Goal: Find specific page/section

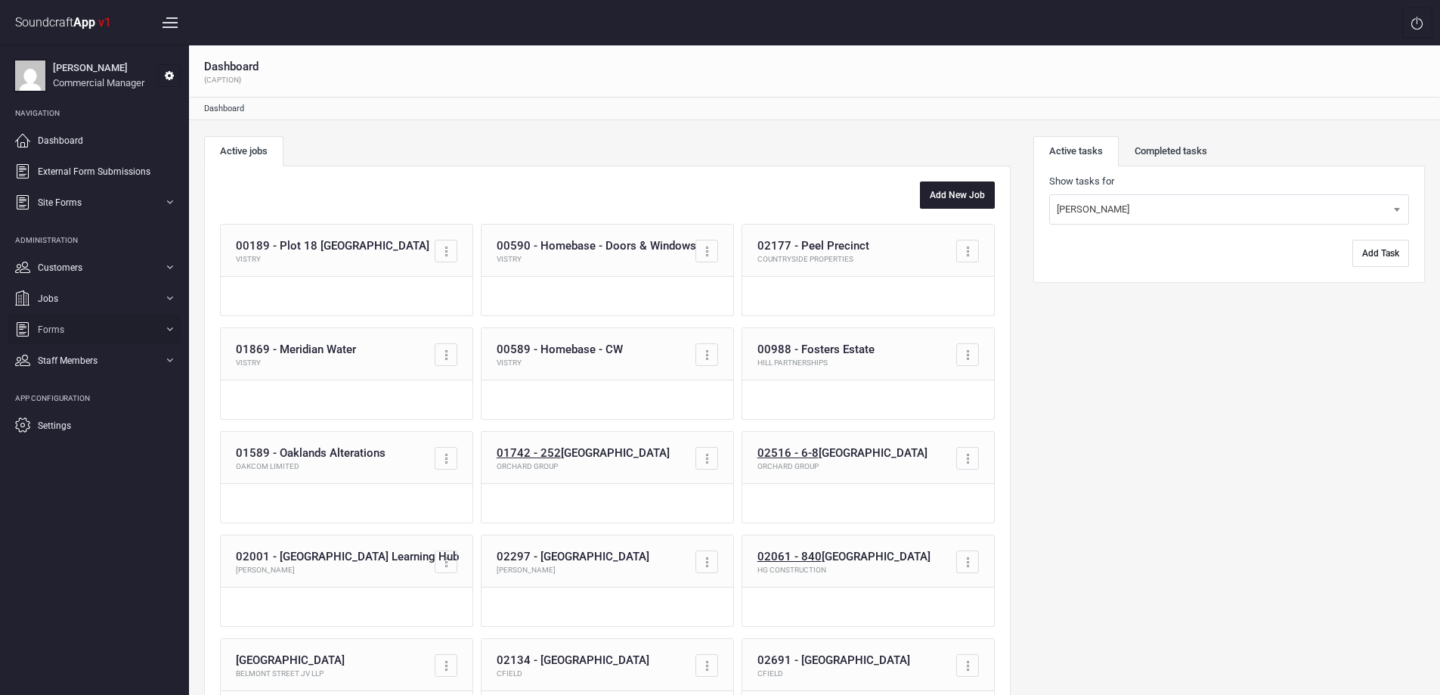
click at [124, 323] on link "Forms" at bounding box center [94, 329] width 173 height 30
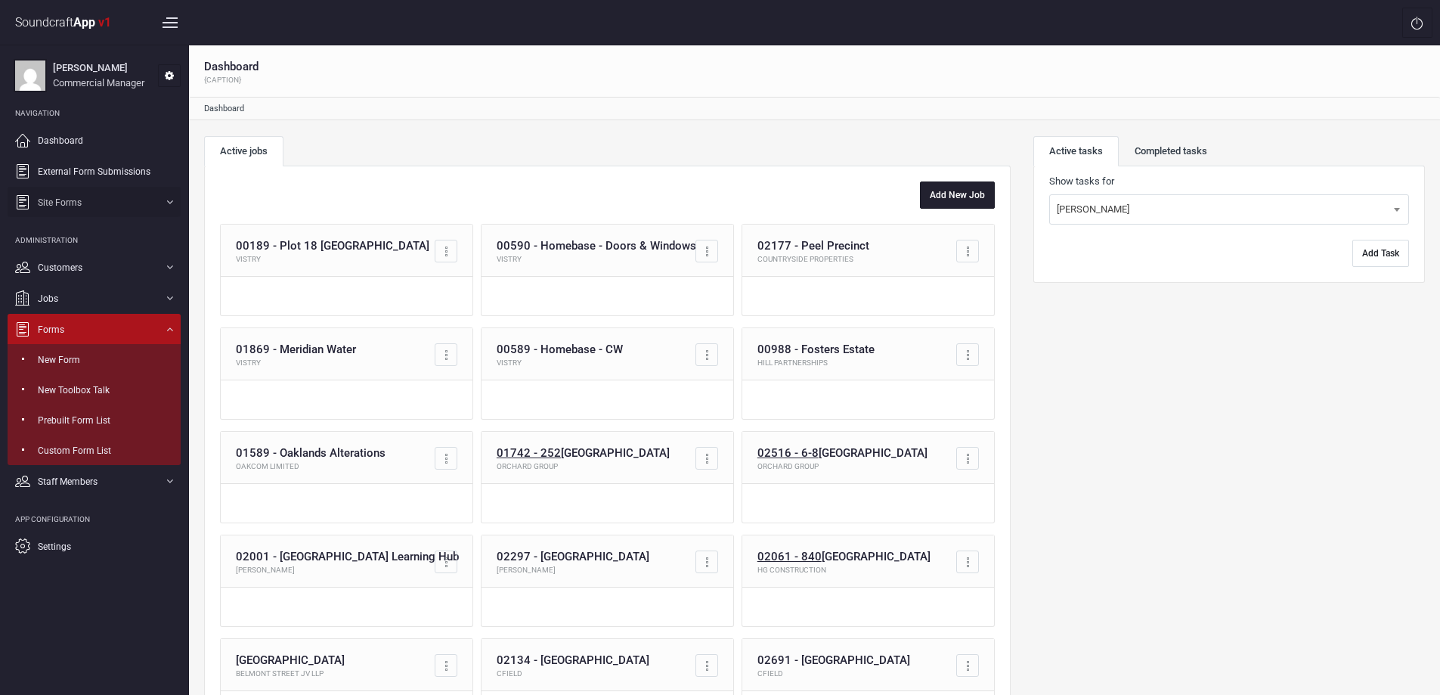
click at [80, 202] on span "Site Forms" at bounding box center [60, 203] width 44 height 14
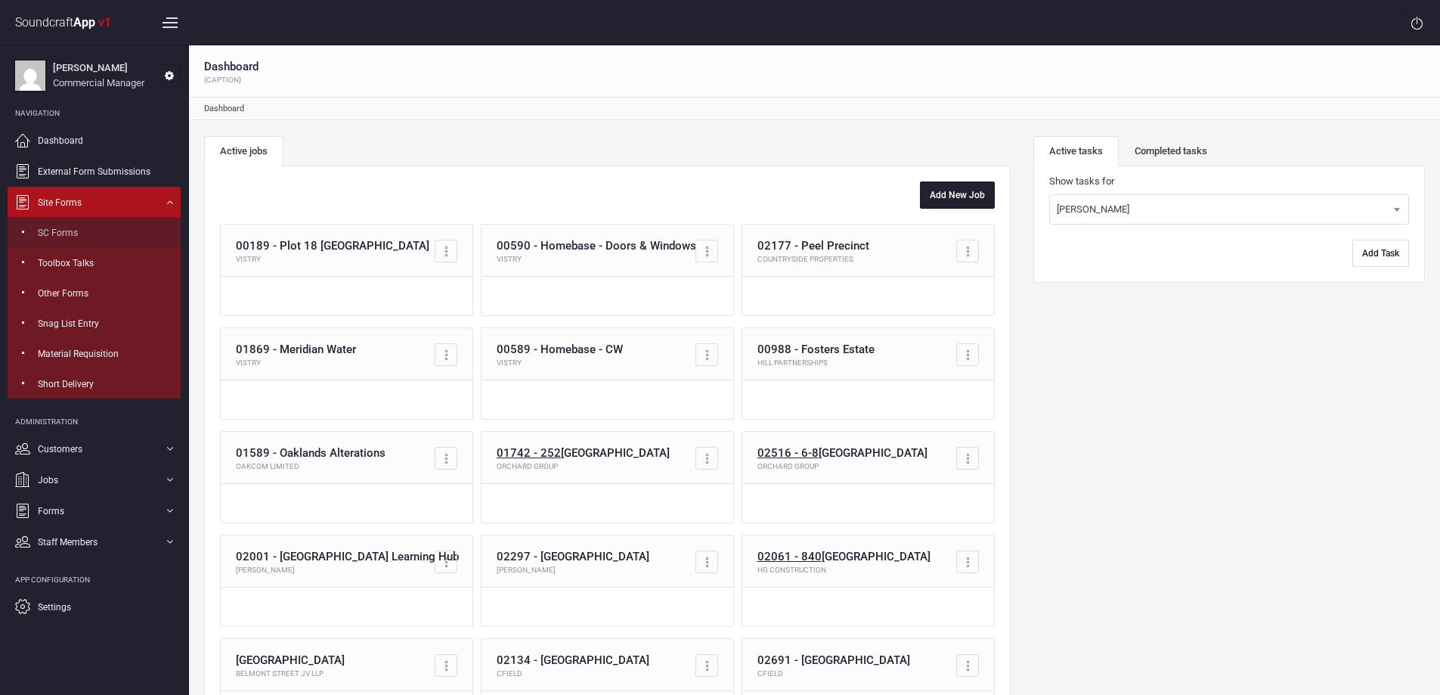
click at [65, 233] on span "SC Forms" at bounding box center [58, 233] width 40 height 14
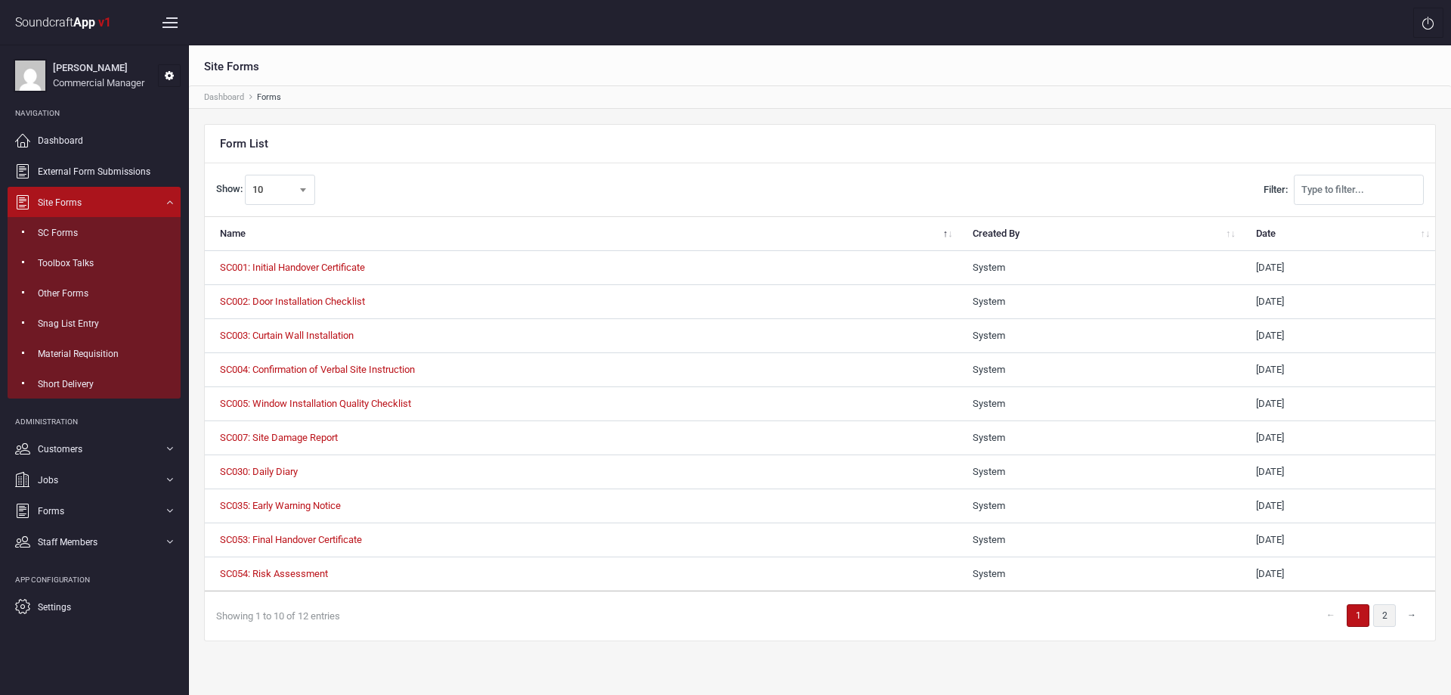
click at [1380, 610] on link "2" at bounding box center [1385, 615] width 23 height 23
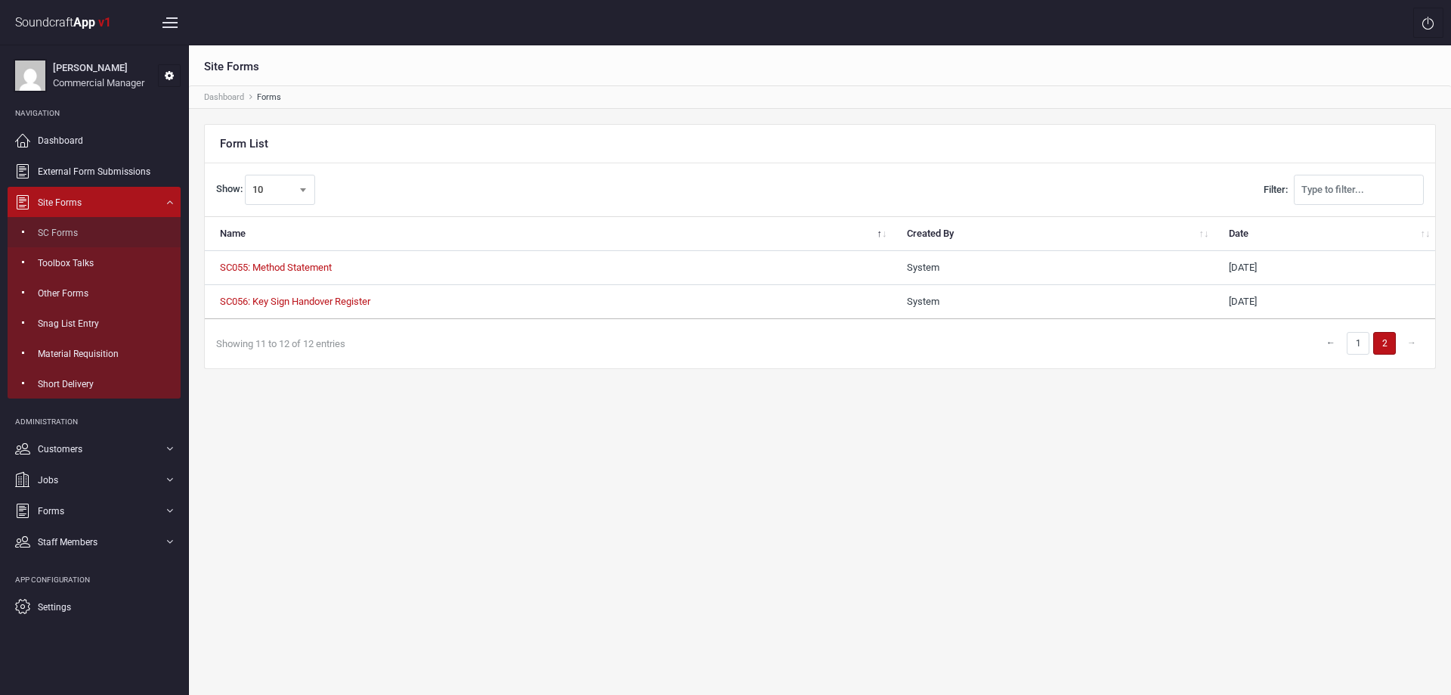
click at [67, 235] on span "SC Forms" at bounding box center [58, 233] width 40 height 14
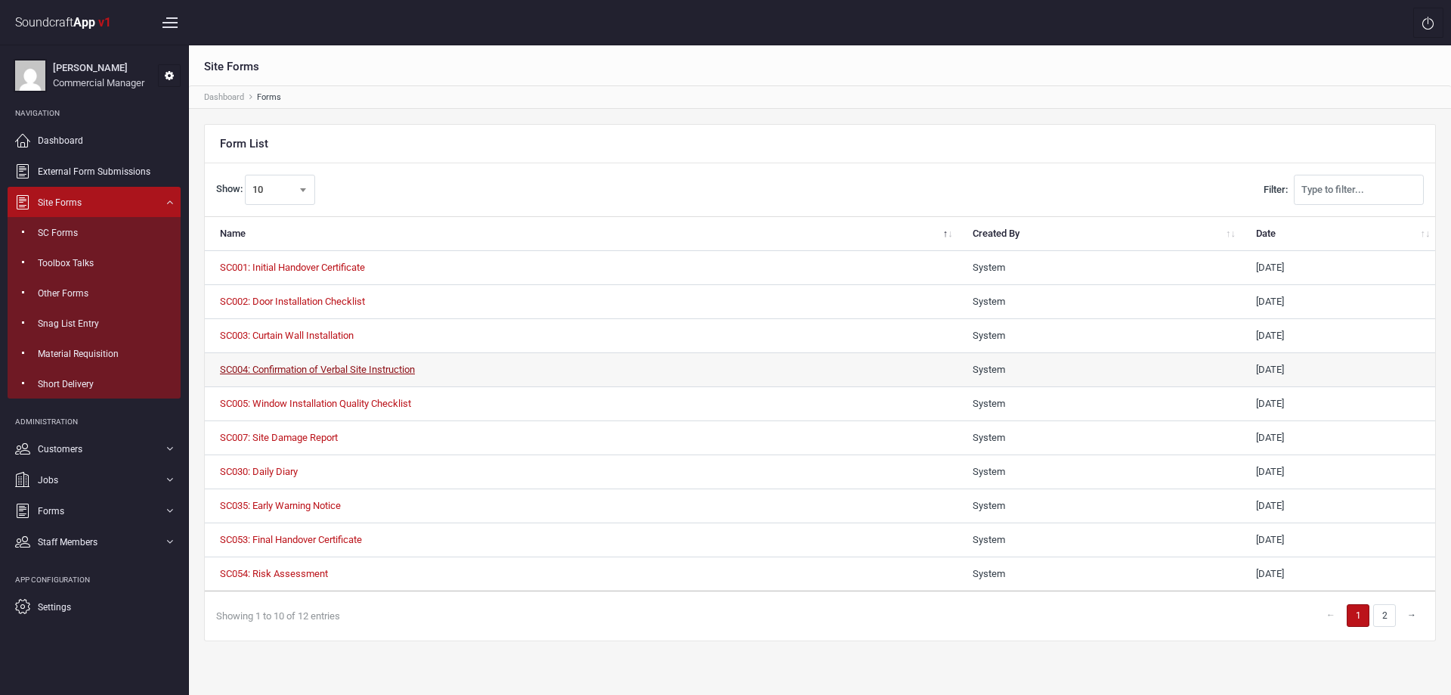
click at [321, 370] on link "SC004: Confirmation of Verbal Site Instruction" at bounding box center [317, 369] width 195 height 11
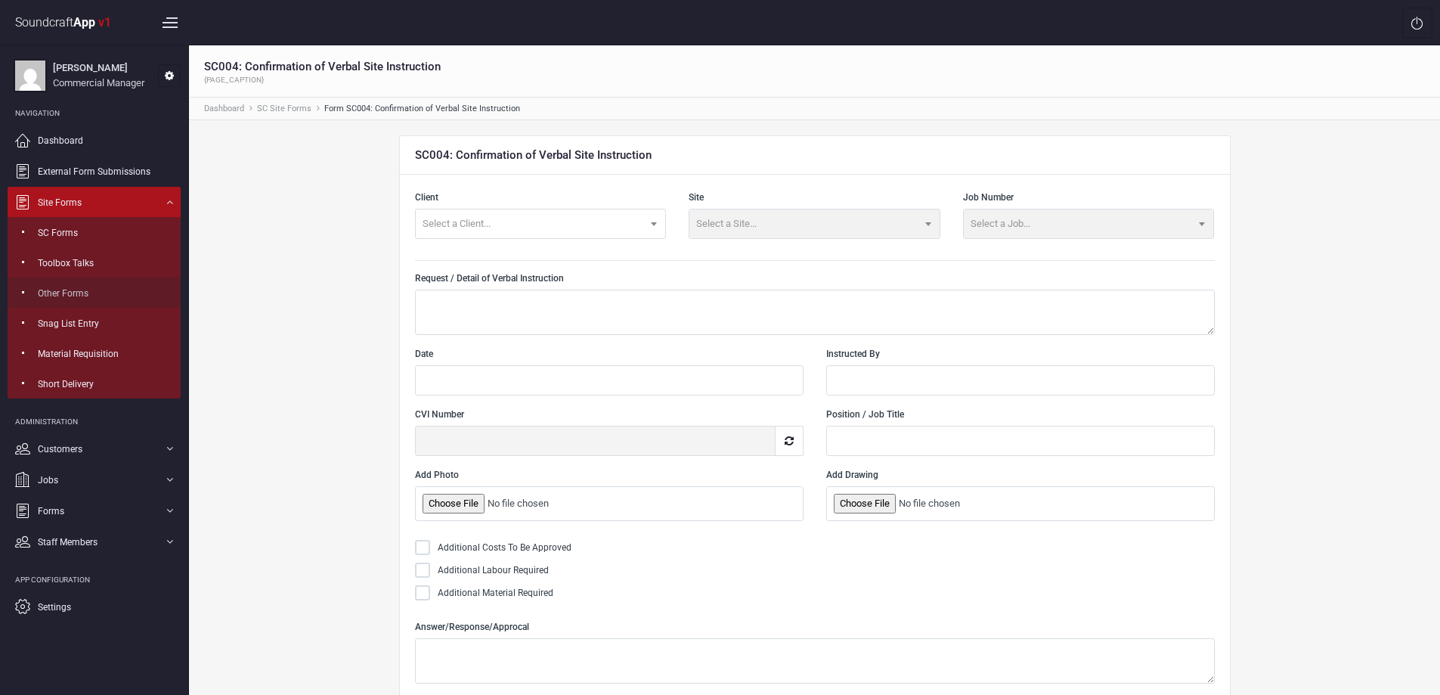
click at [77, 294] on span "Other Forms" at bounding box center [63, 294] width 51 height 14
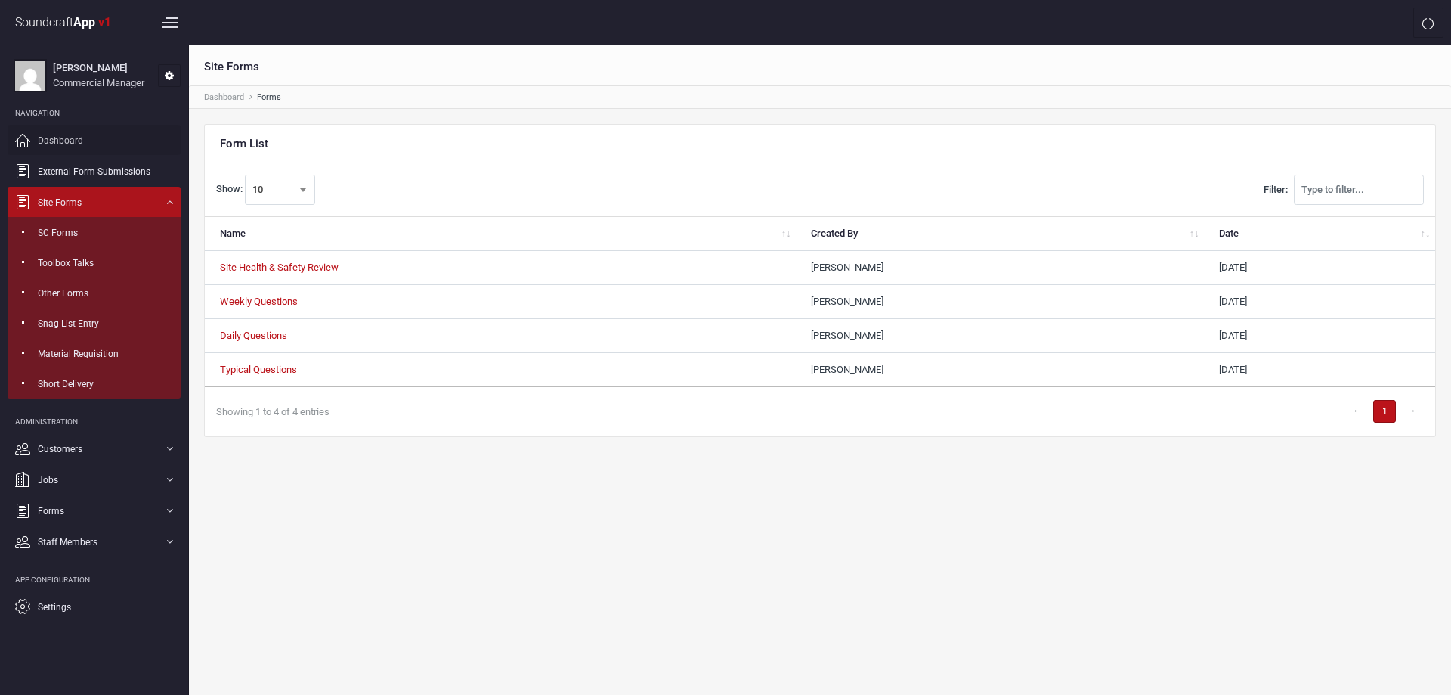
click at [76, 139] on span "Dashboard" at bounding box center [60, 141] width 45 height 14
